Goal: Transaction & Acquisition: Purchase product/service

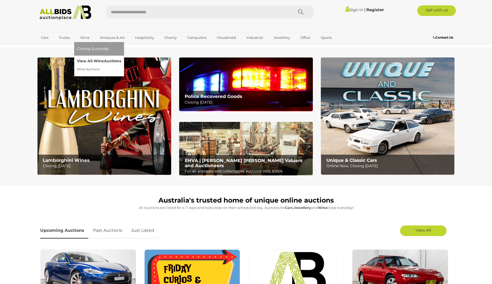
click at [83, 58] on link "View All Wine Auctions" at bounding box center [99, 61] width 44 height 8
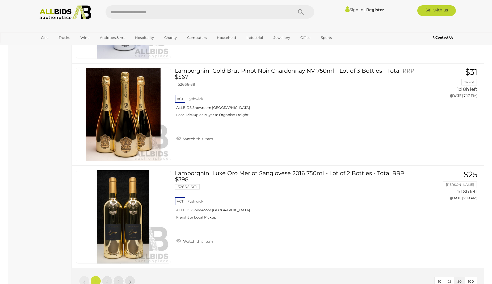
scroll to position [5040, 0]
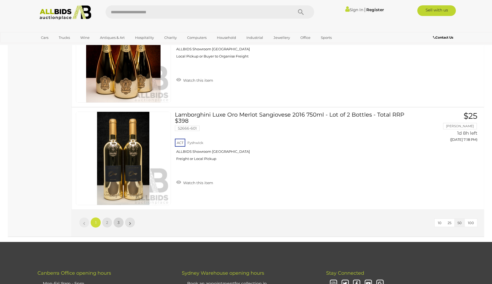
click at [119, 224] on span "3" at bounding box center [119, 222] width 2 height 5
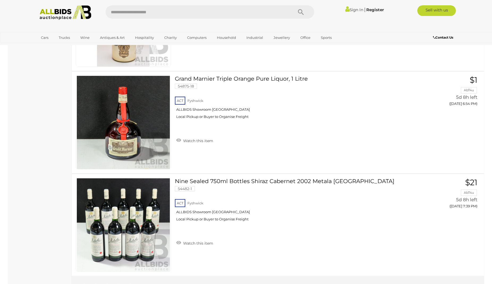
scroll to position [1643, 0]
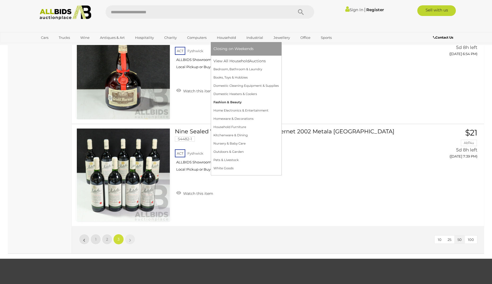
click at [227, 99] on link "Fashion & Beauty" at bounding box center [246, 102] width 65 height 8
